Goal: Navigation & Orientation: Find specific page/section

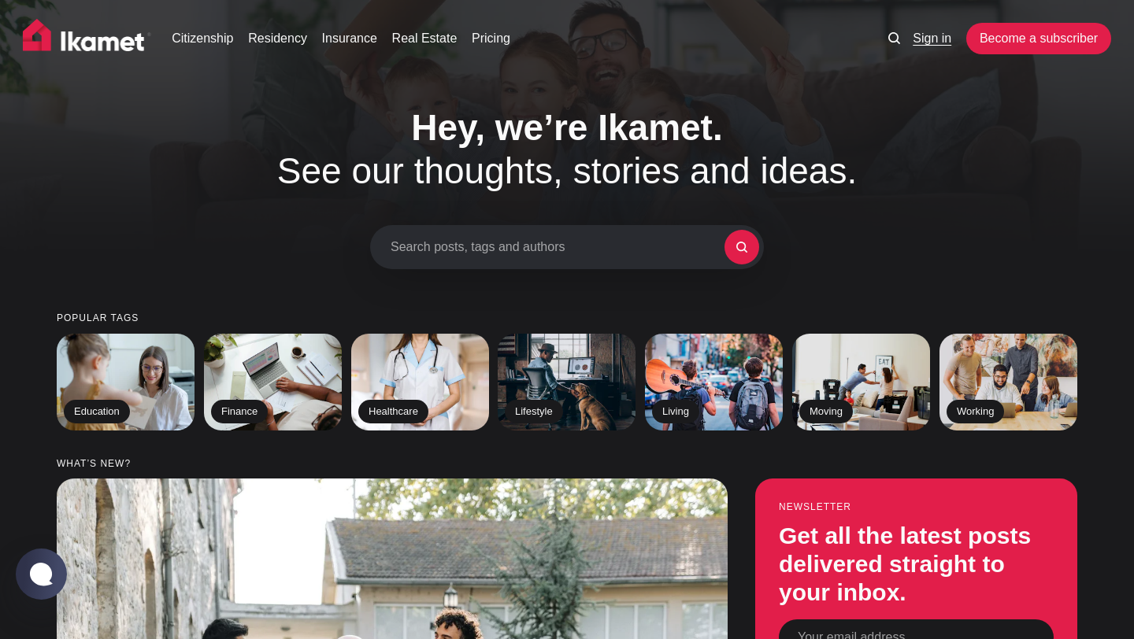
click at [558, 38] on link "Sign in" at bounding box center [931, 38] width 39 height 19
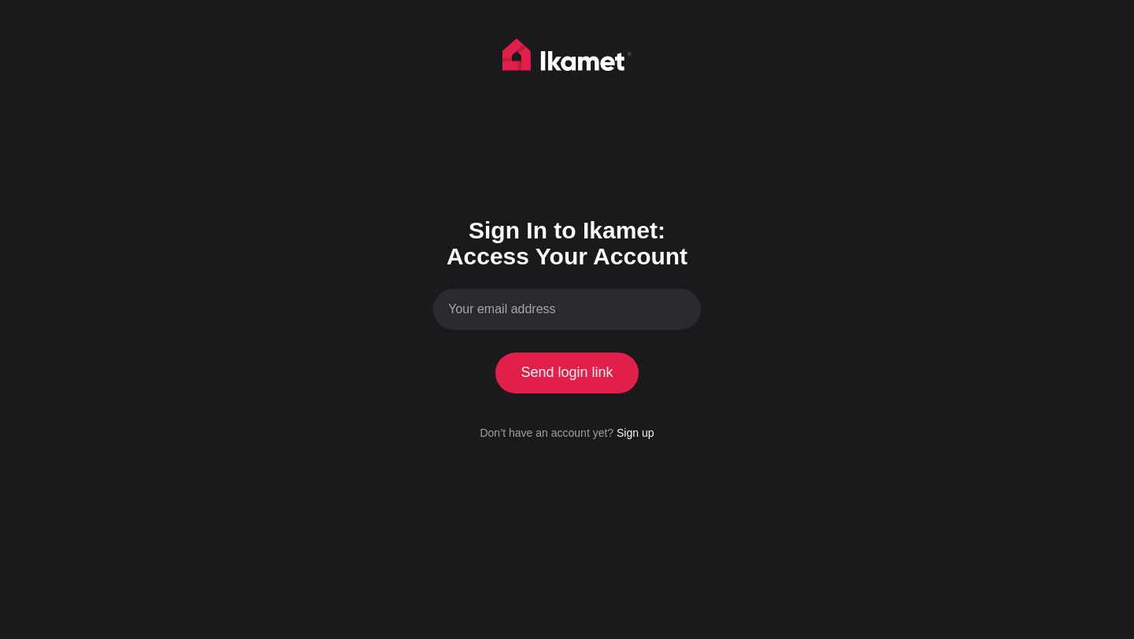
type input "fatemehshirzad@yahoo.com"
click at [583, 381] on button "Send login link" at bounding box center [566, 373] width 143 height 41
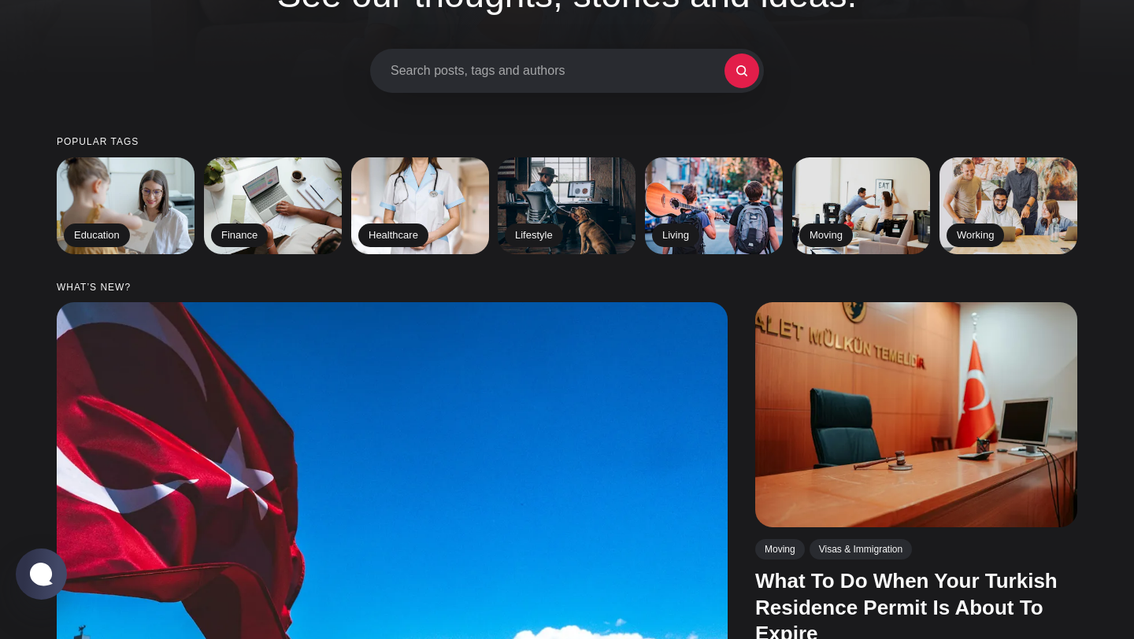
scroll to position [176, 0]
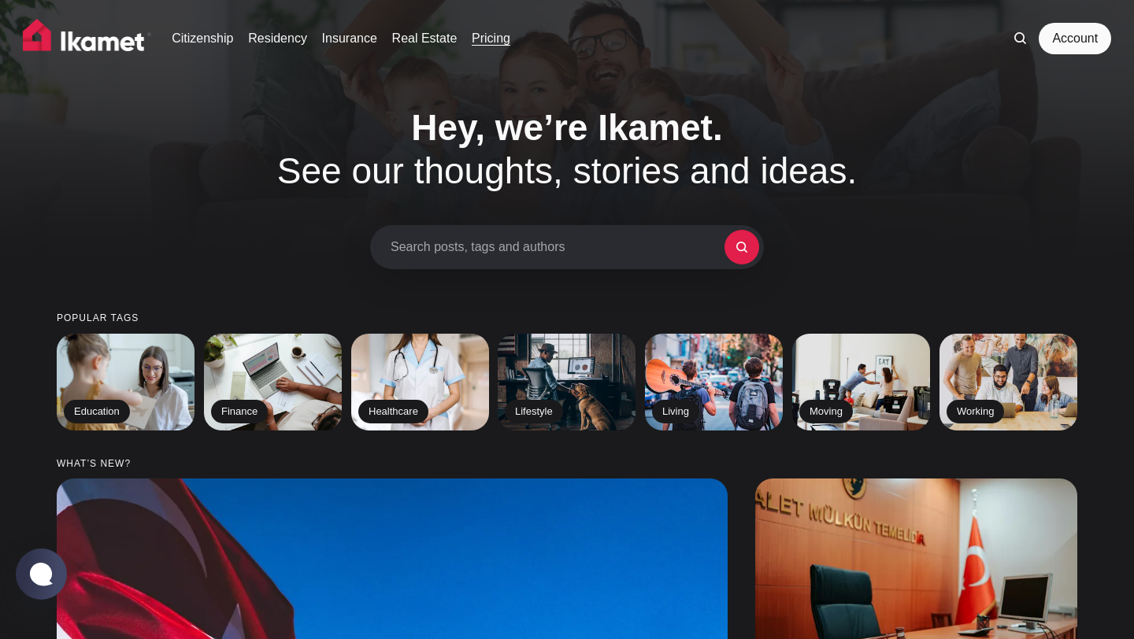
click at [499, 37] on link "Pricing" at bounding box center [491, 38] width 39 height 19
